Goal: Communication & Community: Answer question/provide support

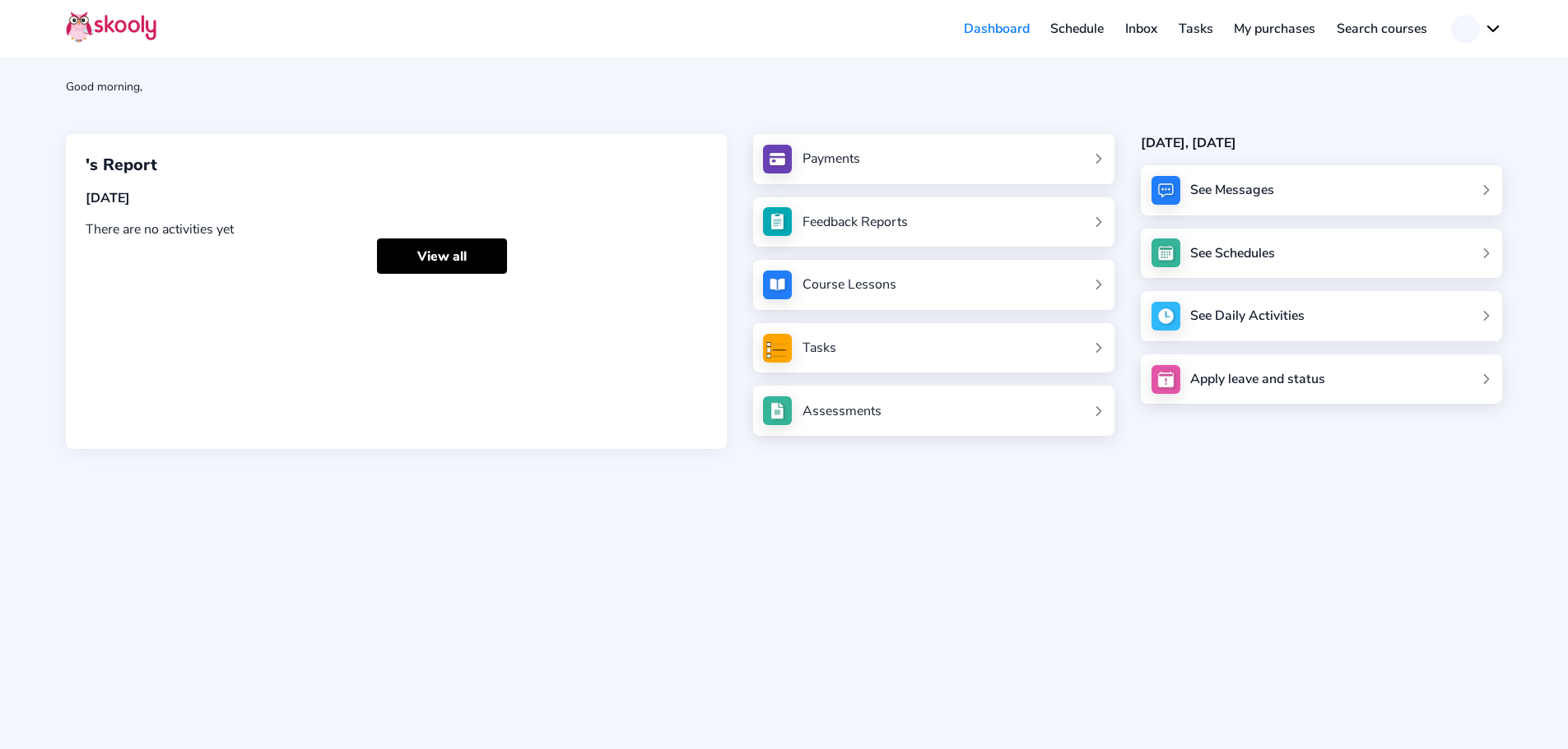
drag, startPoint x: 1233, startPoint y: 186, endPoint x: 1085, endPoint y: 181, distance: 148.1
click at [1233, 186] on div "See Messages" at bounding box center [1231, 190] width 84 height 18
click at [1122, 532] on div "Good morning, 's Report [DATE] There are no activities yet View all Payments Fe…" at bounding box center [784, 374] width 1568 height 749
click at [1239, 192] on div "See Messages" at bounding box center [1231, 190] width 84 height 18
click at [1192, 173] on div "See Messages" at bounding box center [1321, 190] width 361 height 50
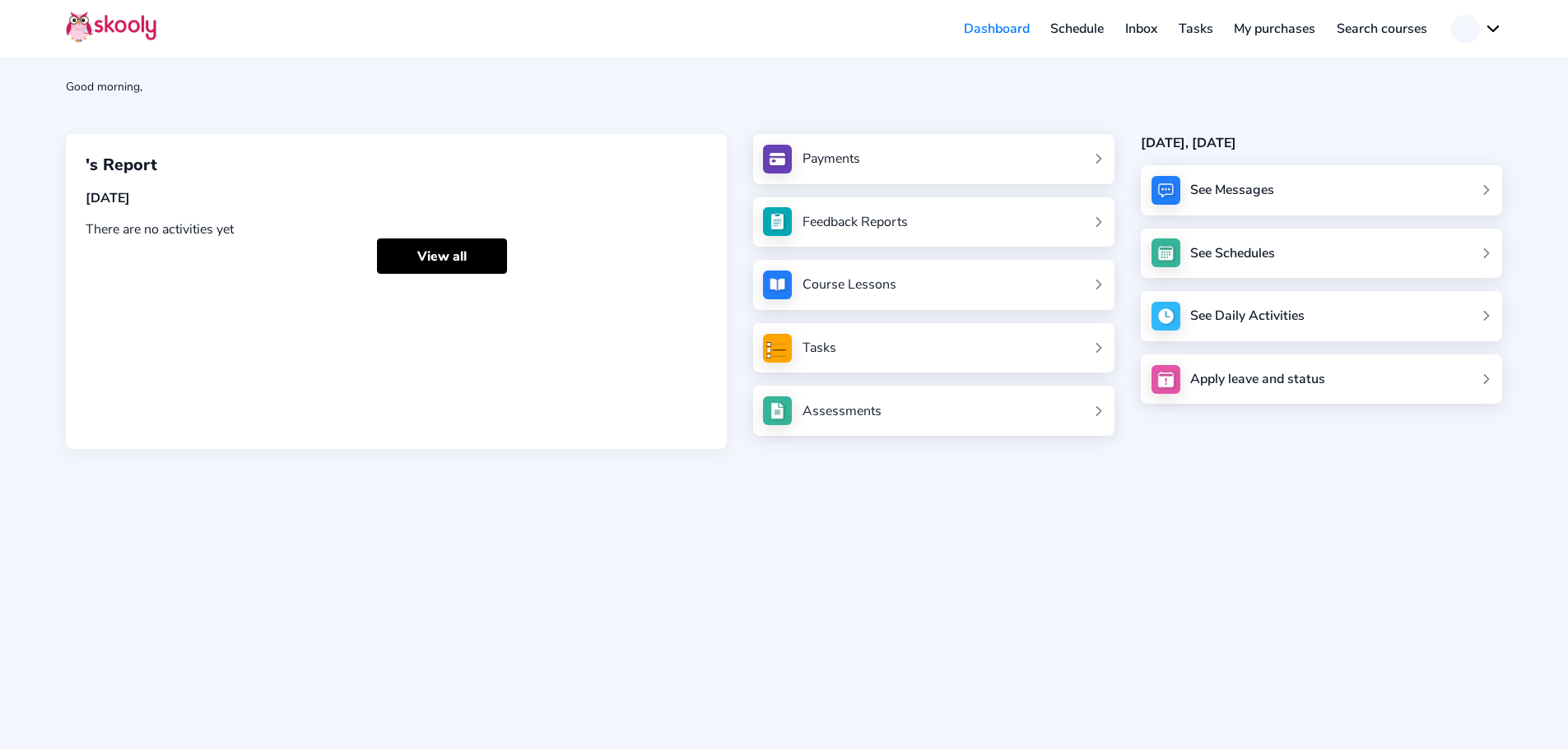
click at [1485, 188] on div "See Messages" at bounding box center [1321, 190] width 361 height 50
click at [1147, 31] on link "Inbox" at bounding box center [1140, 28] width 53 height 26
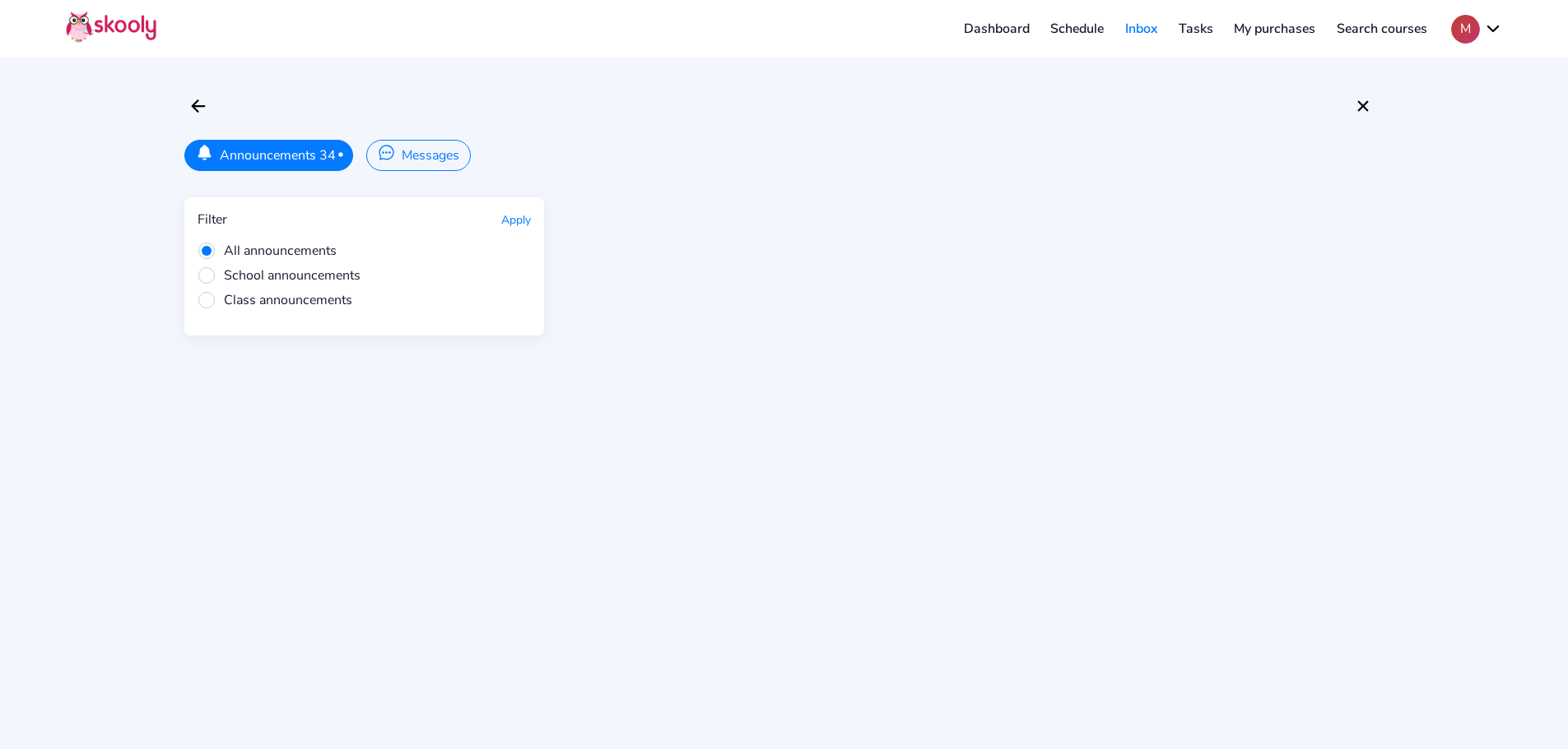
click at [415, 146] on button "Messages" at bounding box center [417, 155] width 103 height 31
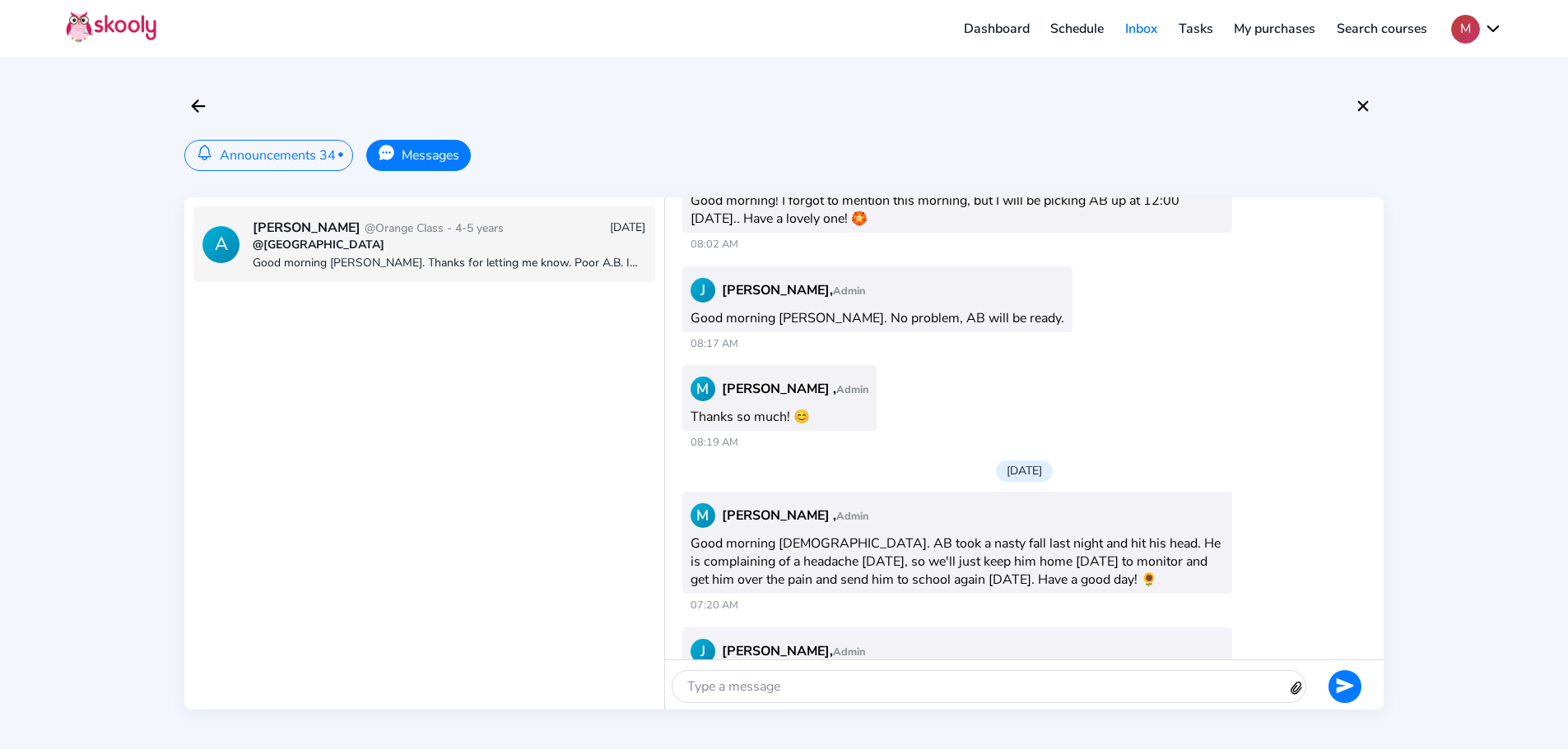
scroll to position [7876, 0]
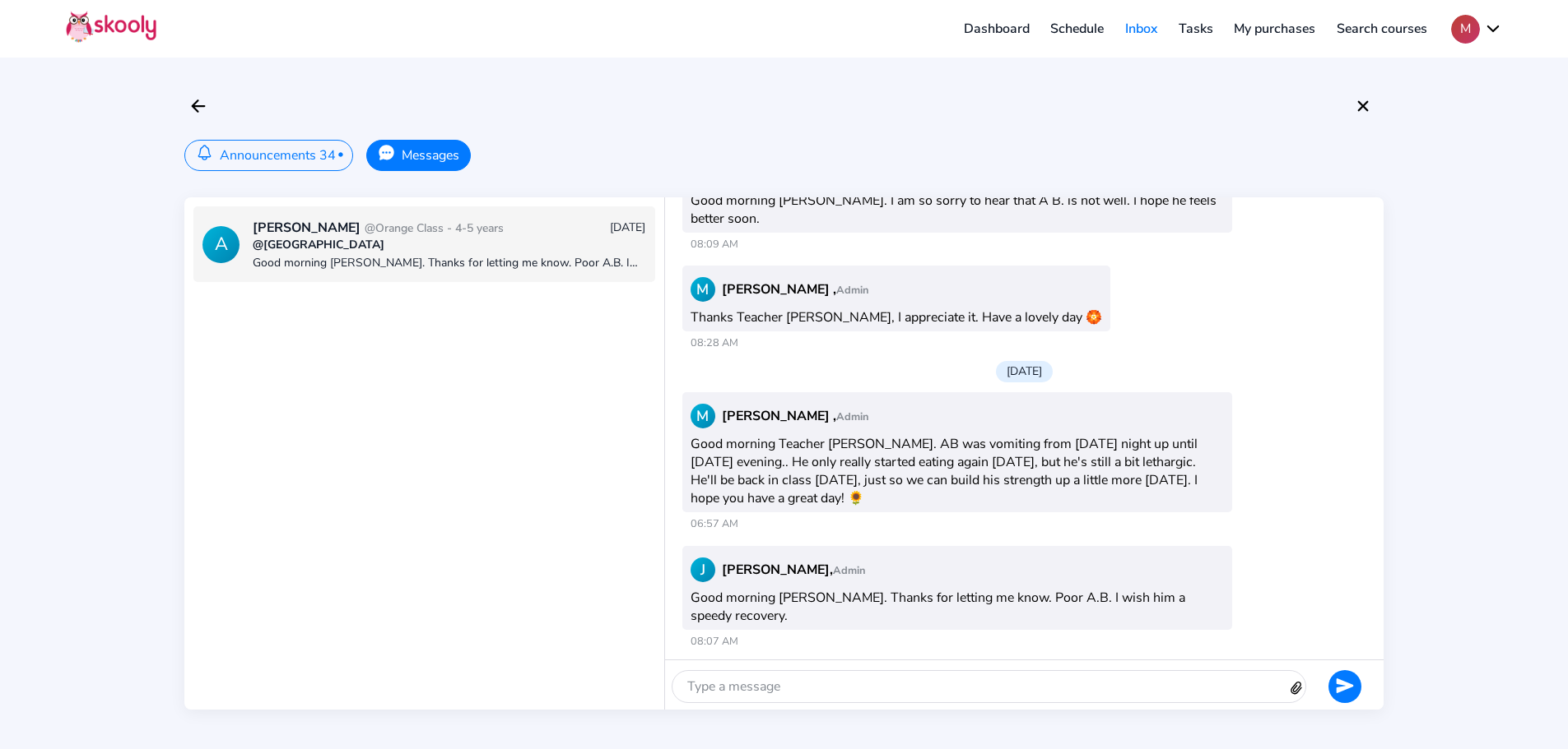
click at [799, 682] on div at bounding box center [979, 686] width 615 height 31
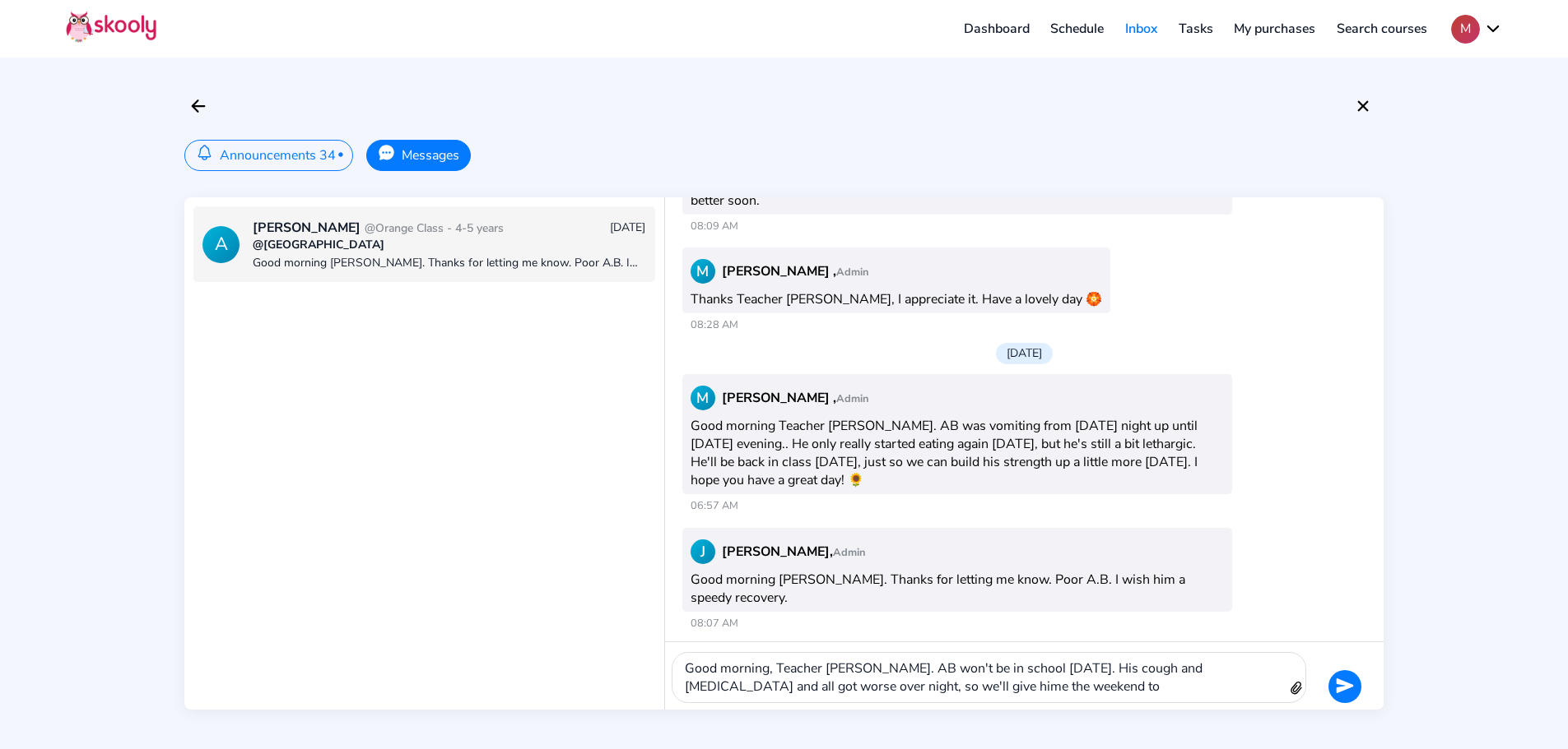
click at [889, 685] on div "Good morning, Teacher [PERSON_NAME]. AB won't be in school [DATE]. His cough an…" at bounding box center [979, 678] width 615 height 49
click at [999, 682] on div "Good morning, Teacher [PERSON_NAME]. AB won't be in school [DATE]. His cough an…" at bounding box center [979, 678] width 615 height 49
click at [749, 688] on div "Good morning, Teacher [PERSON_NAME]. AB won't be in school [DATE]. His cough an…" at bounding box center [979, 678] width 615 height 49
click at [978, 677] on div "Good morning, Teacher [PERSON_NAME]. AB won't be in school [DATE]. His cough an…" at bounding box center [979, 678] width 615 height 49
drag, startPoint x: 984, startPoint y: 681, endPoint x: 988, endPoint y: 711, distance: 30.3
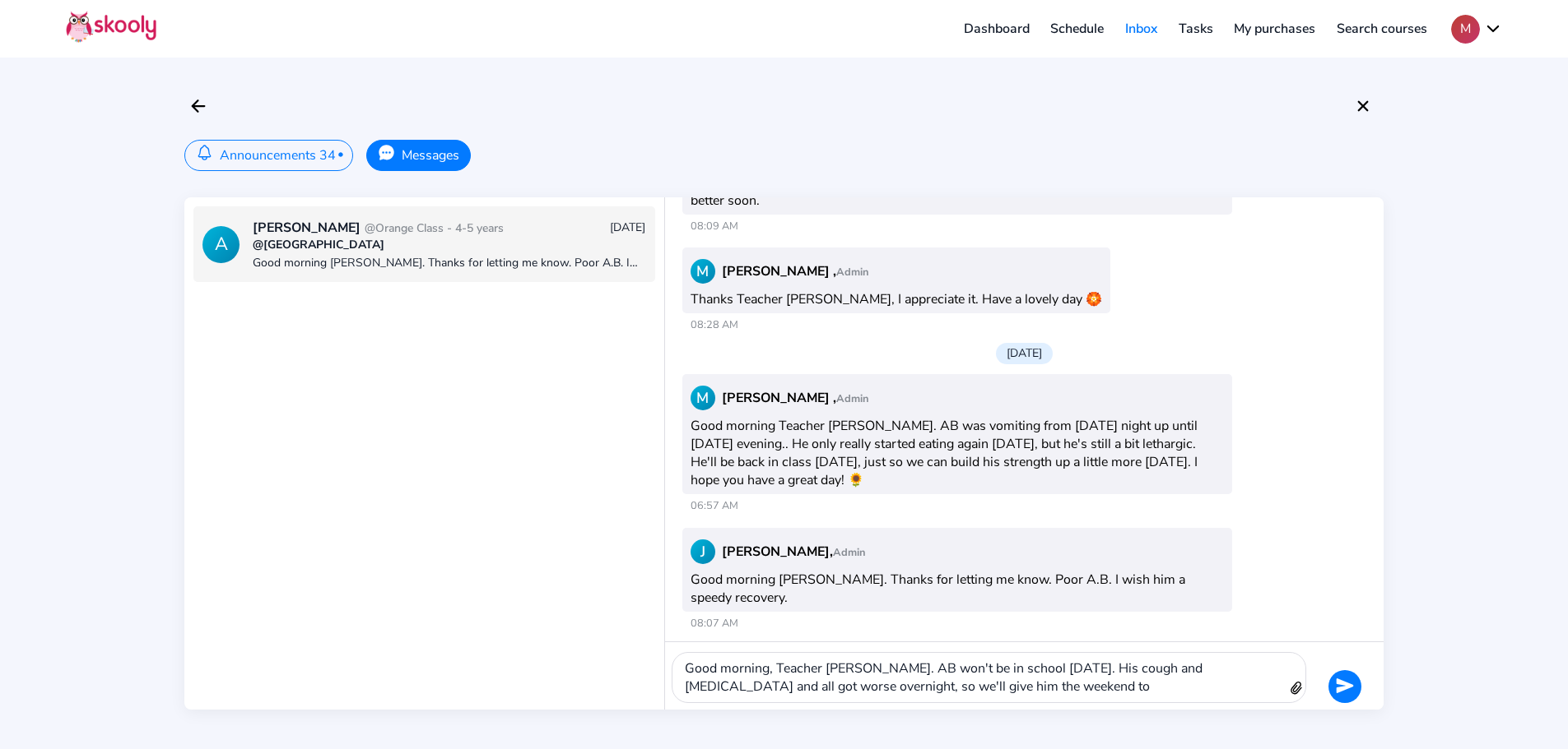
click at [983, 687] on div "Good morning, Teacher [PERSON_NAME]. AB won't be in school [DATE]. His cough an…" at bounding box center [979, 678] width 615 height 49
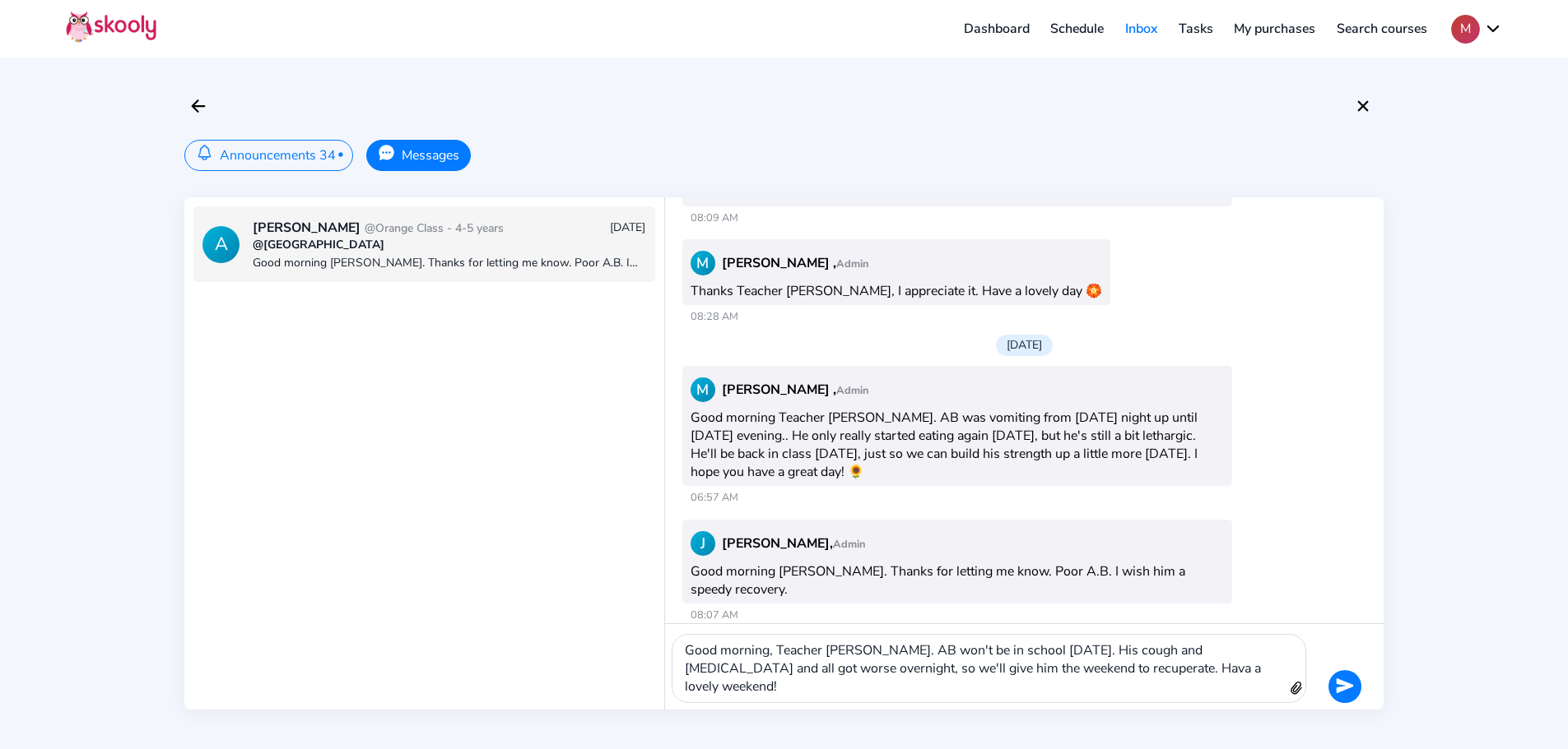
click at [1077, 686] on div "Good morning, Teacher [PERSON_NAME]. AB won't be in school [DATE]. His cough an…" at bounding box center [979, 669] width 615 height 68
click at [1220, 691] on div "Good morning, Teacher [PERSON_NAME]. AB won't be in school [DATE]. His cough an…" at bounding box center [979, 669] width 615 height 68
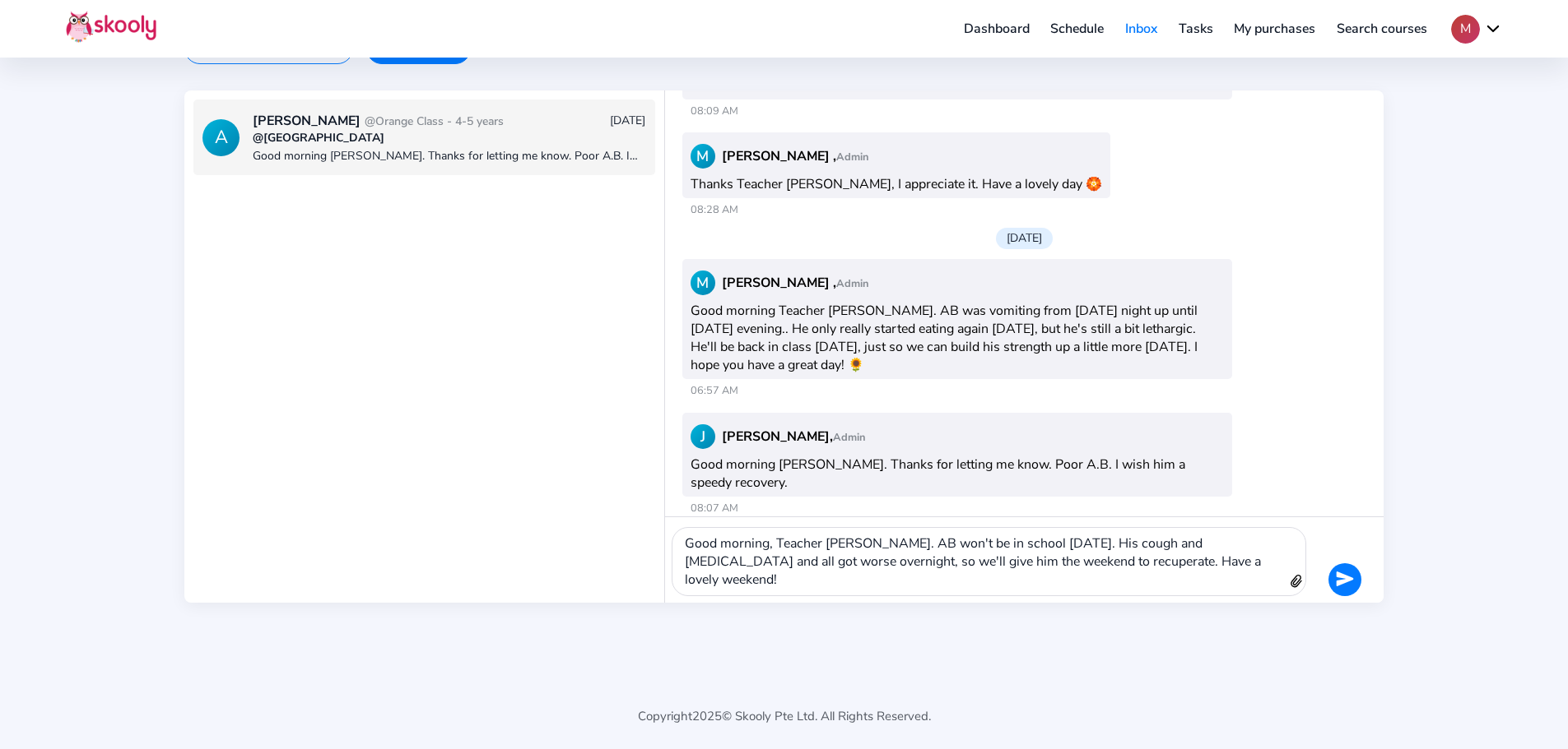
scroll to position [109, 0]
click at [1345, 583] on icon "Send" at bounding box center [1344, 577] width 18 height 18
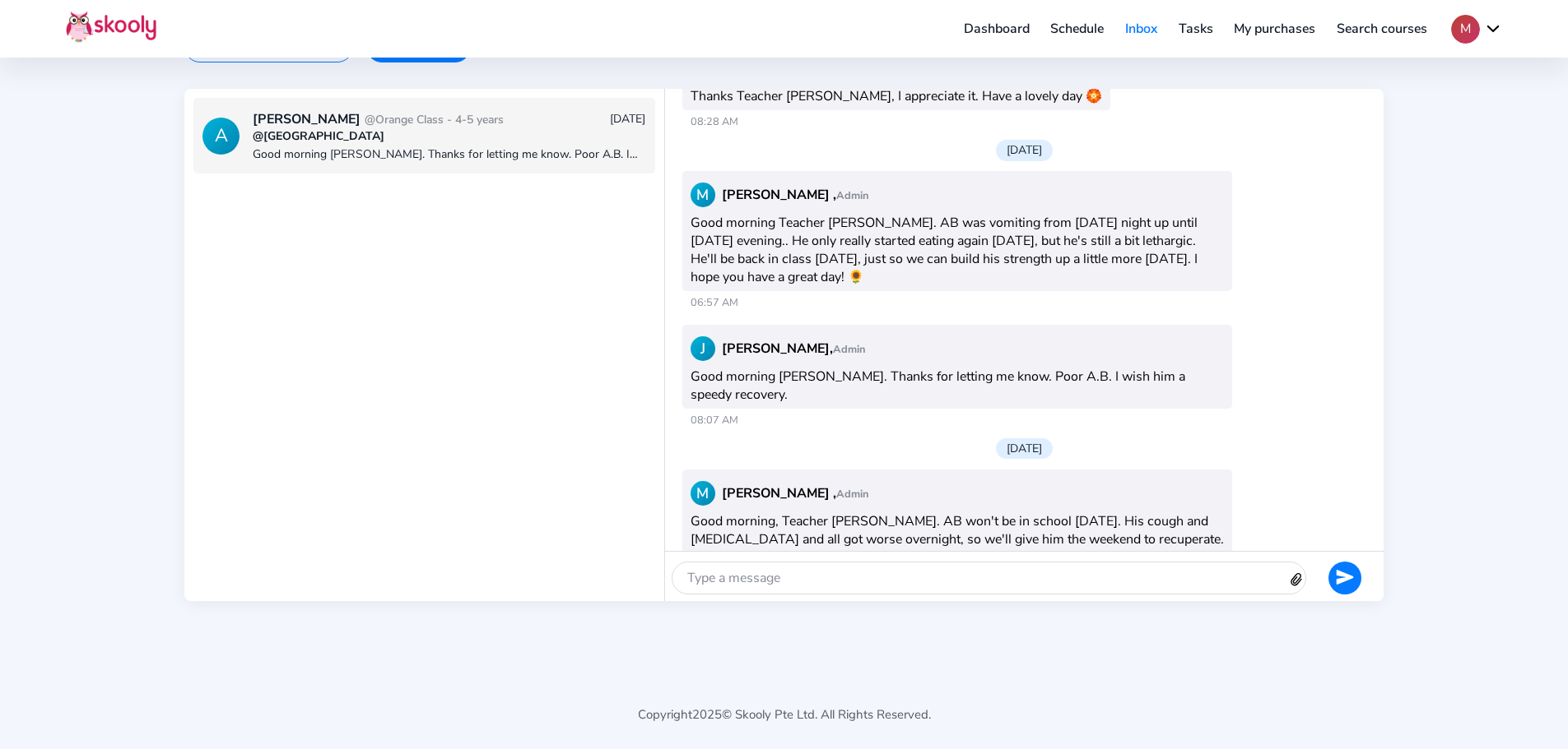
scroll to position [8039, 0]
